Goal: Information Seeking & Learning: Learn about a topic

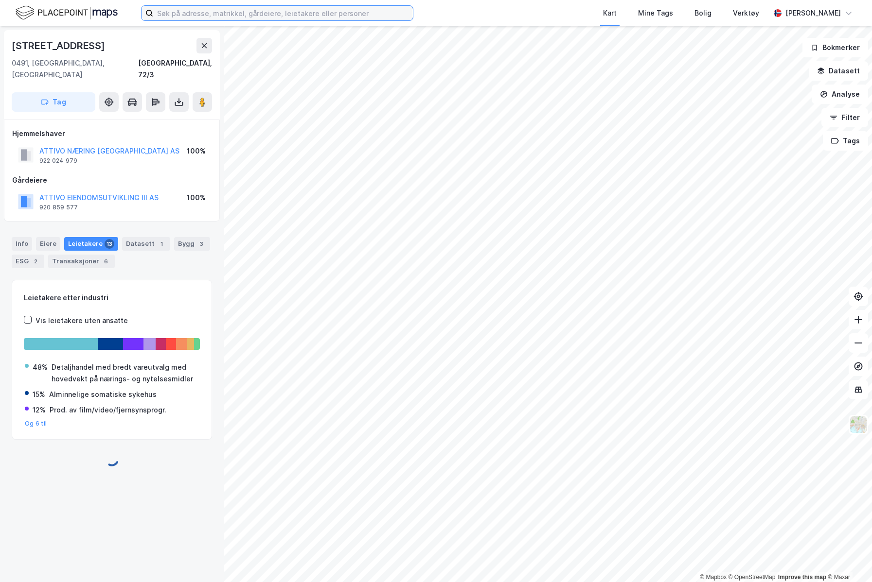
click at [268, 18] on input at bounding box center [283, 13] width 260 height 15
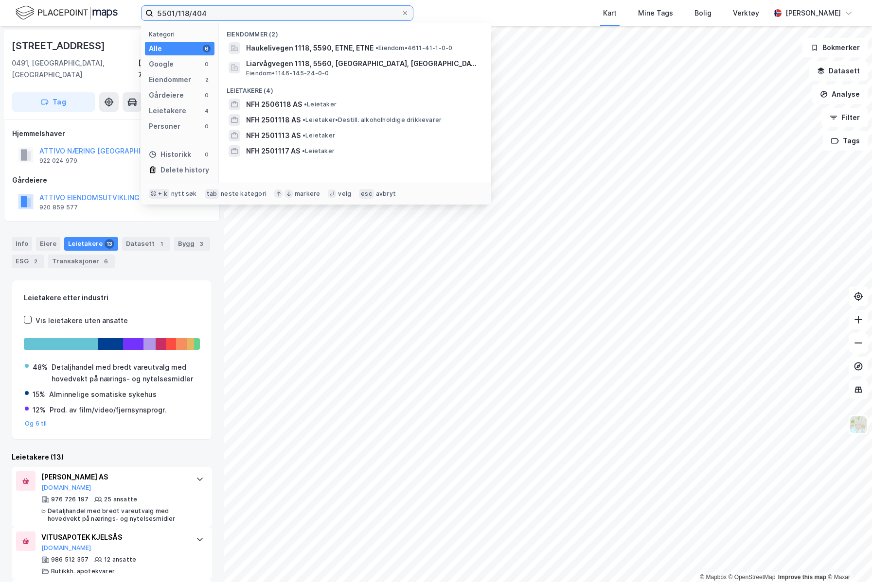
type input "5501/118/404"
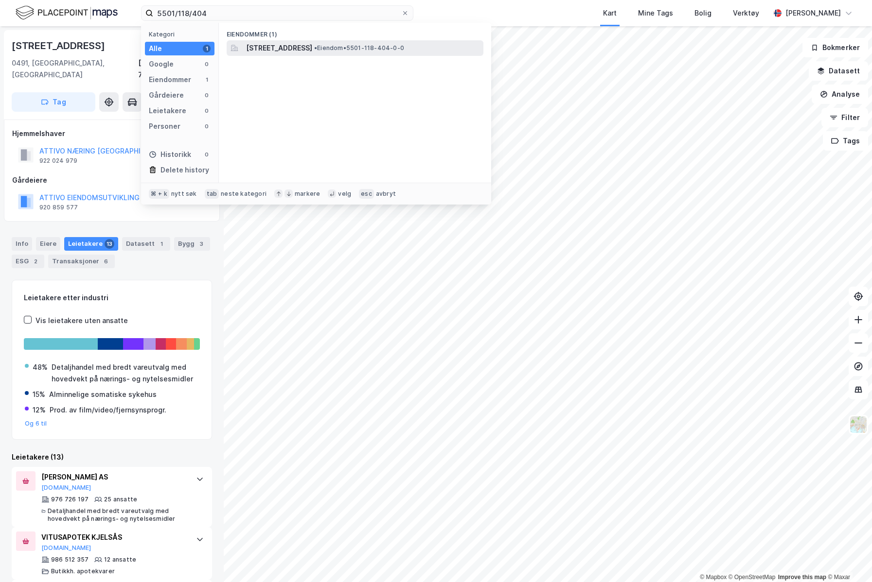
click at [286, 46] on span "[STREET_ADDRESS]" at bounding box center [279, 48] width 66 height 12
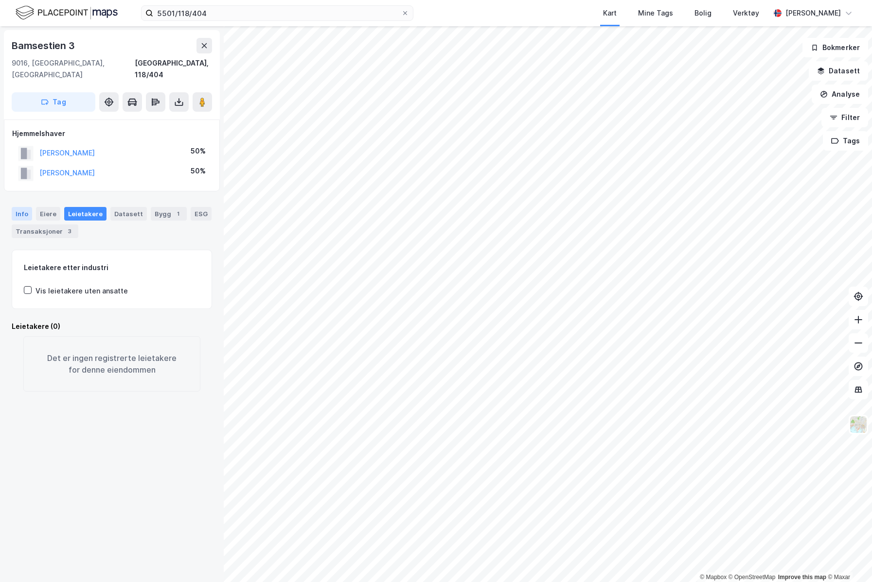
click at [26, 207] on div "Info" at bounding box center [22, 214] width 20 height 14
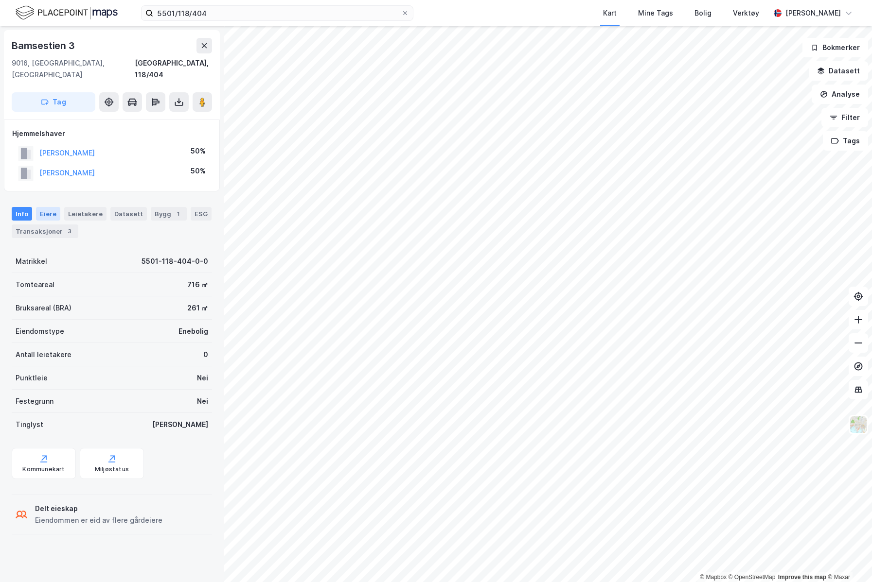
click at [42, 207] on div "Eiere" at bounding box center [48, 214] width 24 height 14
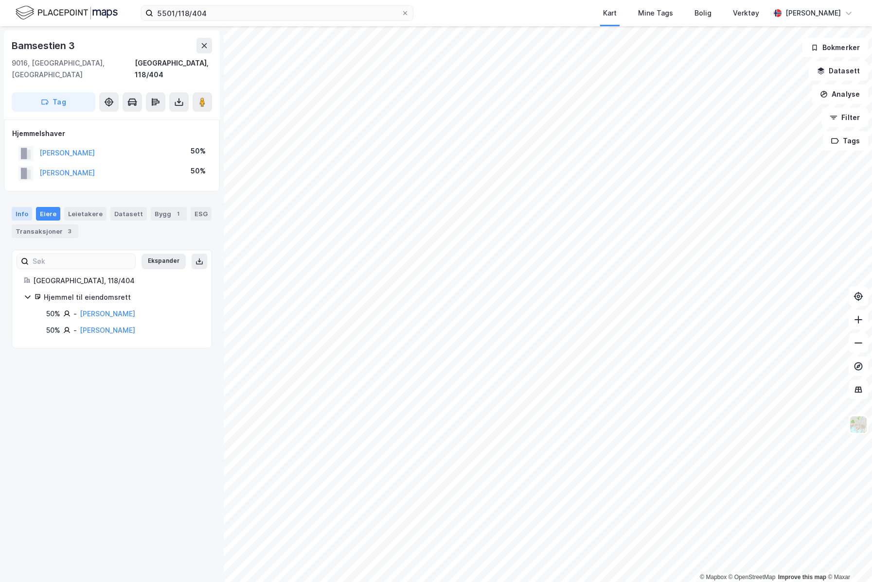
click at [14, 207] on div "Info" at bounding box center [22, 214] width 20 height 14
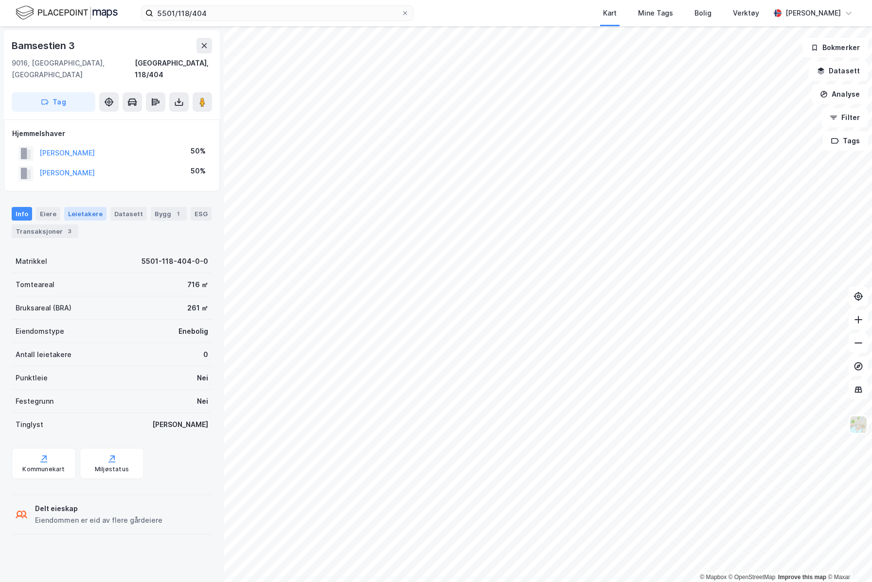
click at [101, 207] on div "Leietakere" at bounding box center [85, 214] width 42 height 14
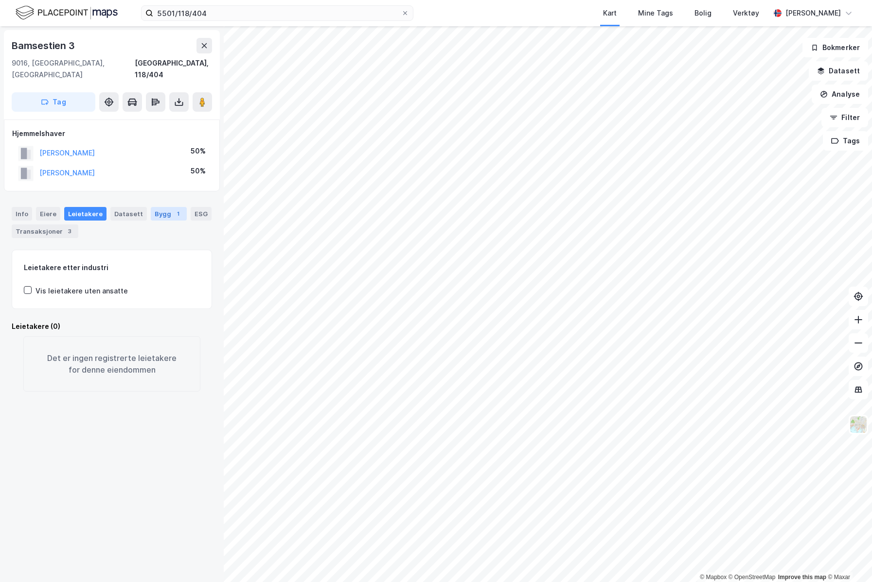
click at [157, 207] on div "Bygg 1" at bounding box center [169, 214] width 36 height 14
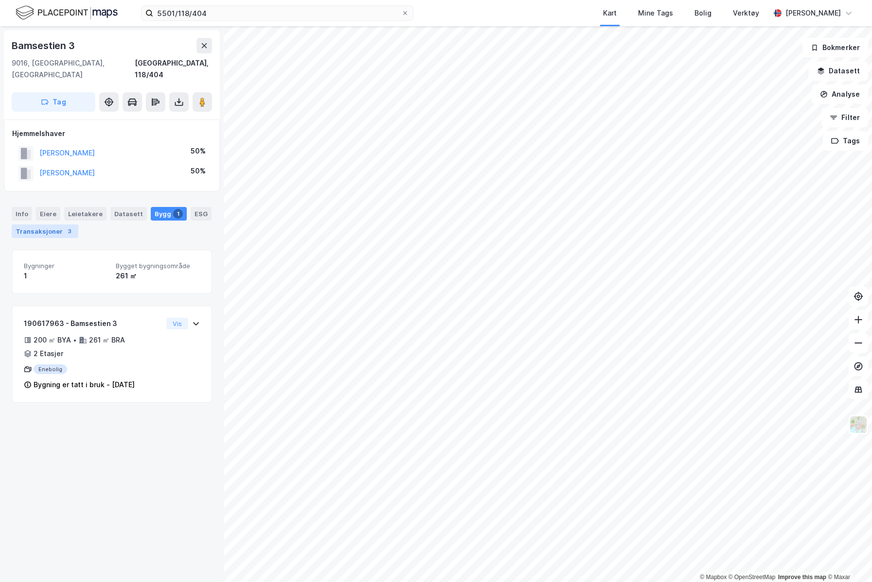
click at [40, 225] on div "Transaksjoner 3" at bounding box center [45, 232] width 67 height 14
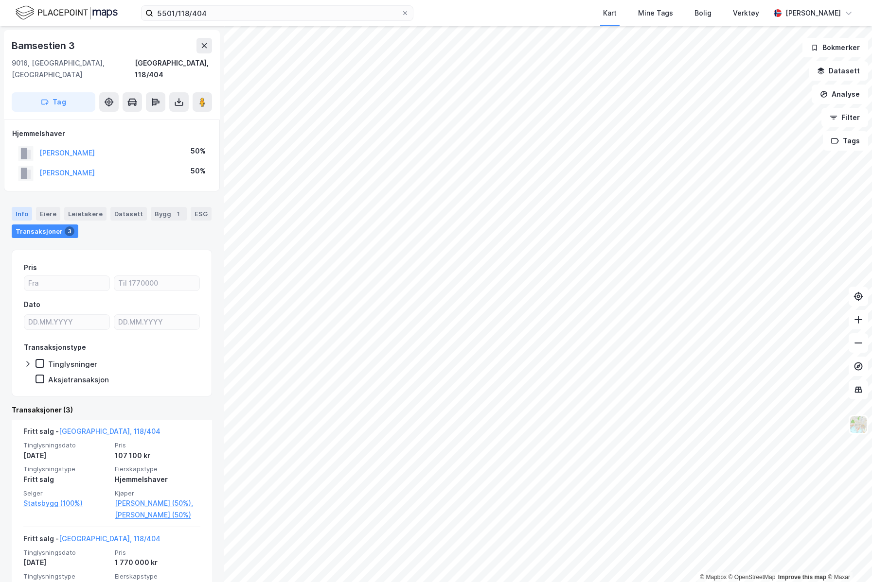
click at [27, 207] on div "Info" at bounding box center [22, 214] width 20 height 14
